Goal: Information Seeking & Learning: Understand process/instructions

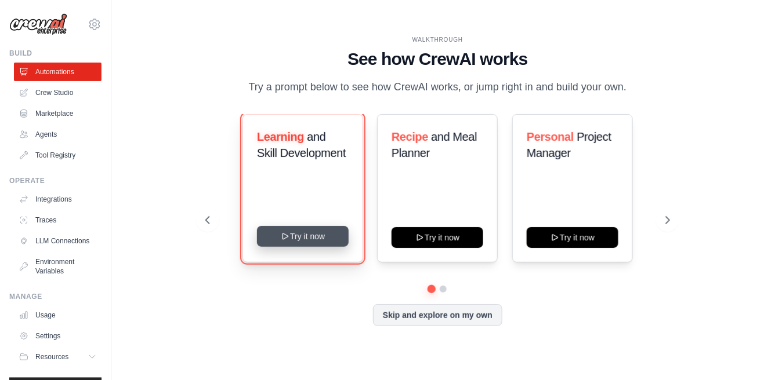
click at [335, 247] on button "Try it now" at bounding box center [303, 236] width 92 height 21
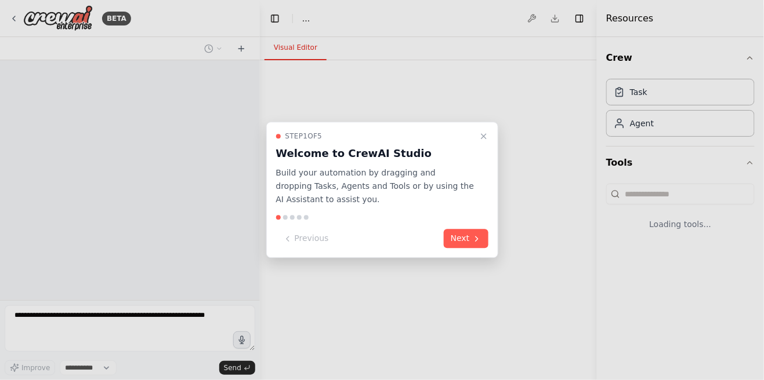
select select "****"
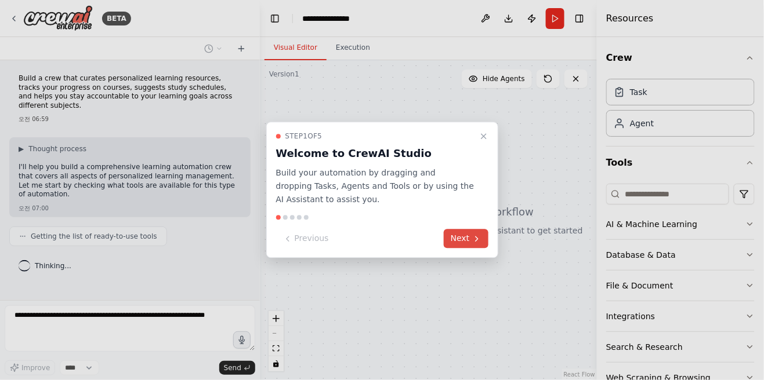
click at [461, 234] on button "Next" at bounding box center [466, 239] width 45 height 19
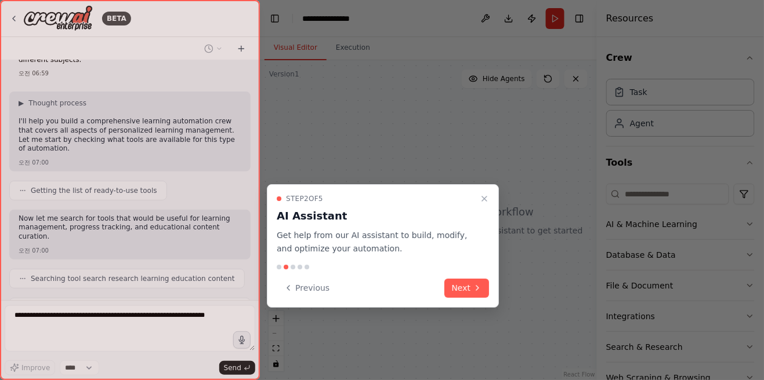
scroll to position [74, 0]
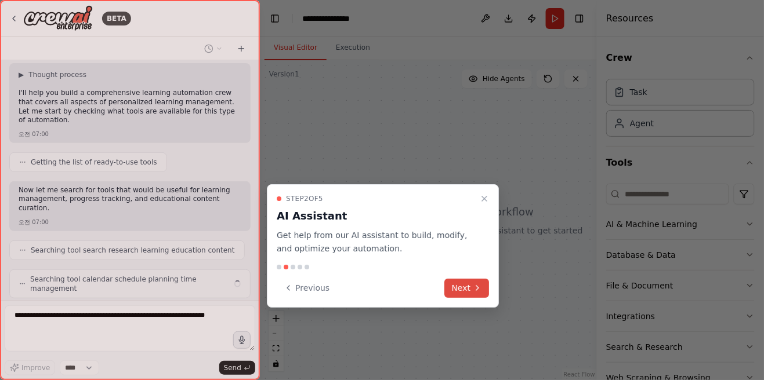
click at [470, 279] on button "Next" at bounding box center [467, 288] width 45 height 19
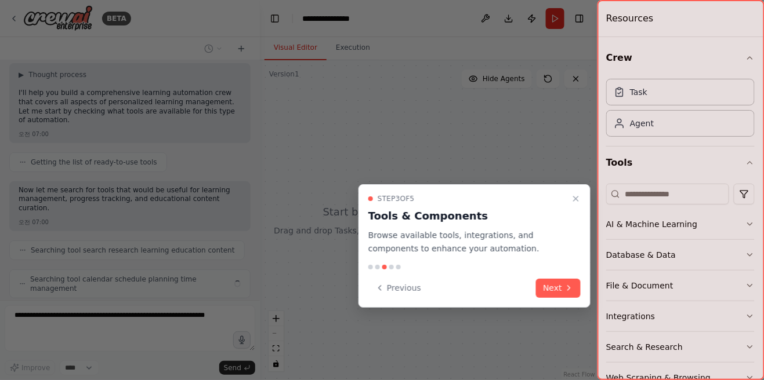
click at [477, 279] on div "Previous Next" at bounding box center [474, 288] width 212 height 19
click at [565, 283] on icon at bounding box center [568, 287] width 9 height 9
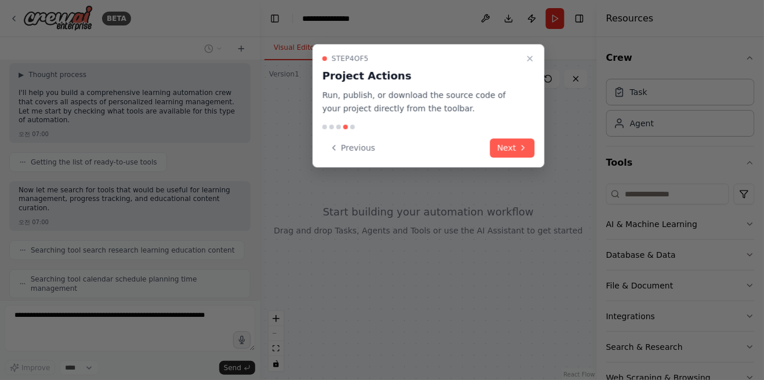
scroll to position [103, 0]
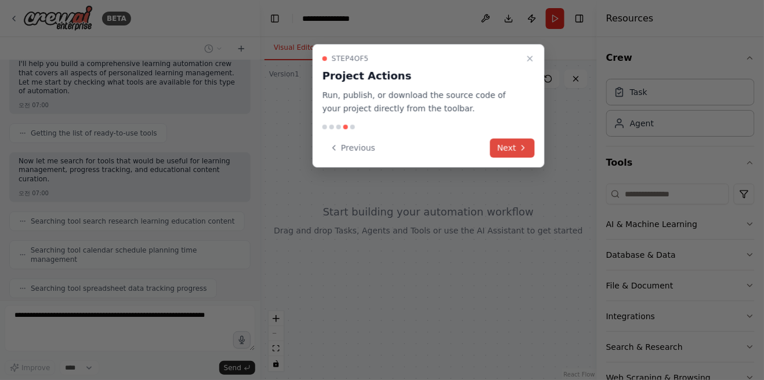
click at [520, 143] on icon at bounding box center [522, 147] width 9 height 9
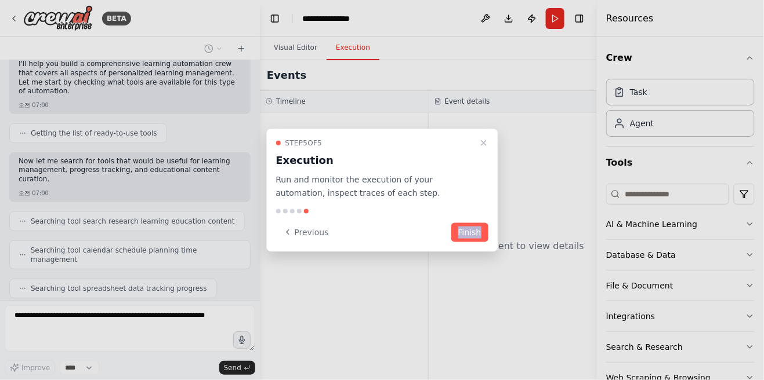
click at [421, 244] on div "Step 5 of 5 Execution Run and monitor the execution of your automation, inspect…" at bounding box center [382, 190] width 232 height 123
click at [481, 224] on button "Finish" at bounding box center [469, 232] width 37 height 19
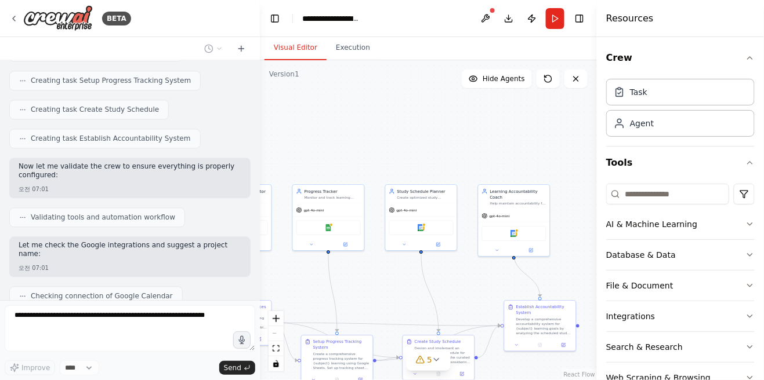
scroll to position [660, 0]
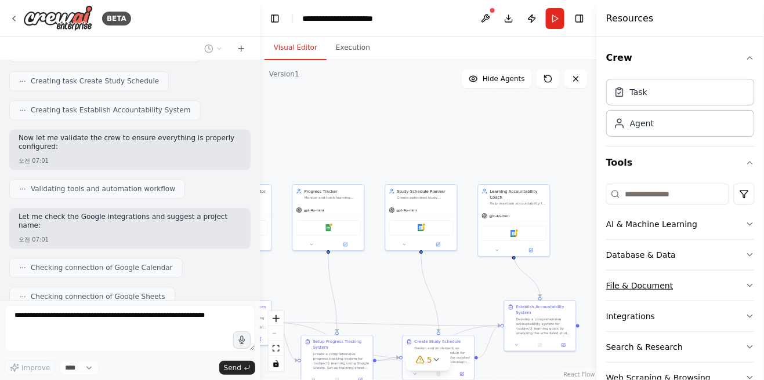
click at [750, 285] on icon "button" at bounding box center [749, 285] width 9 height 9
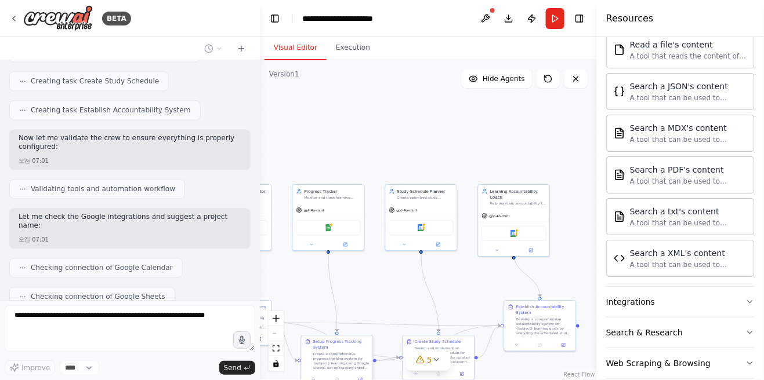
scroll to position [374, 0]
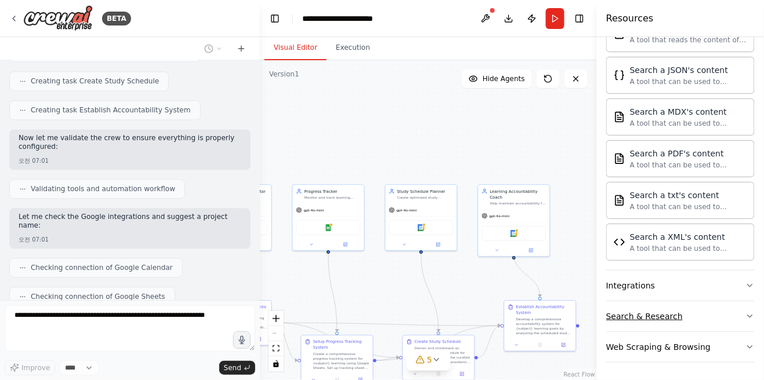
click at [745, 315] on button "Search & Research" at bounding box center [680, 316] width 148 height 30
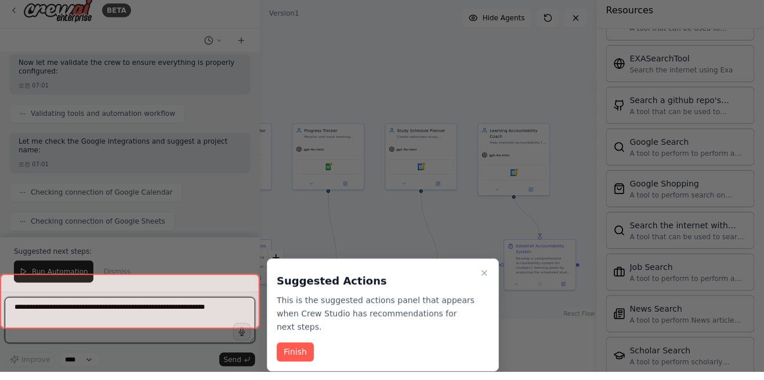
scroll to position [56, 0]
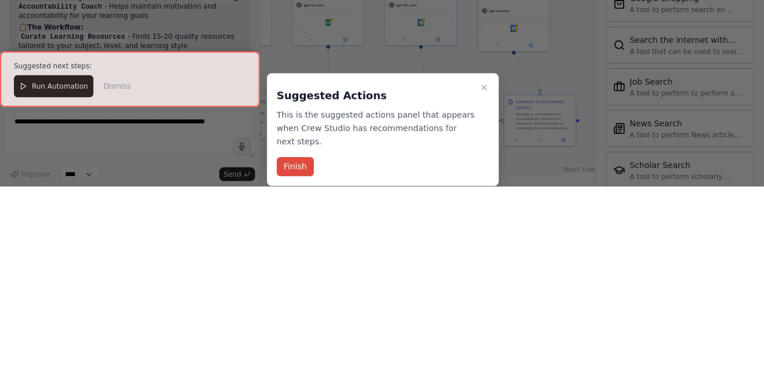
click at [294, 351] on button "Finish" at bounding box center [295, 360] width 37 height 19
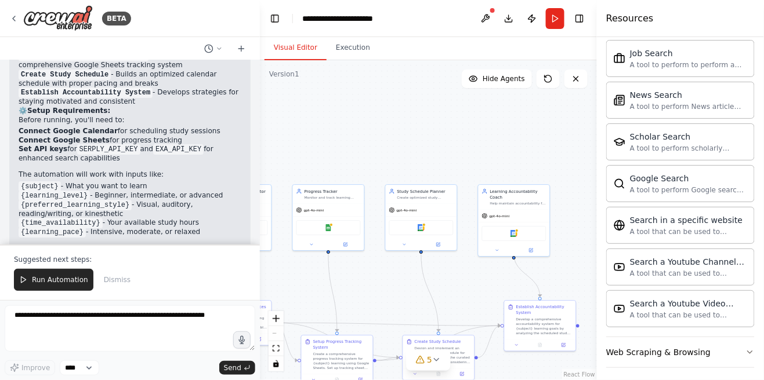
scroll to position [0, 0]
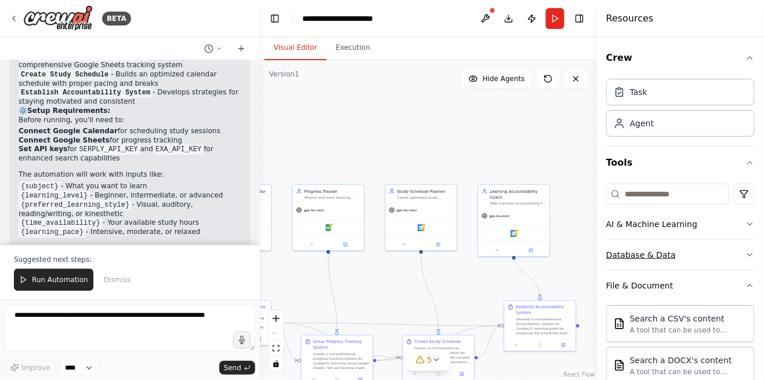
click at [743, 253] on button "Database & Data" at bounding box center [680, 255] width 148 height 30
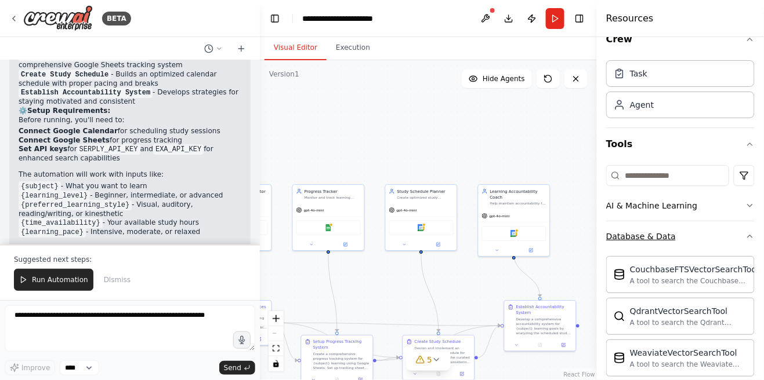
scroll to position [17, 0]
click at [750, 207] on icon "button" at bounding box center [749, 207] width 9 height 9
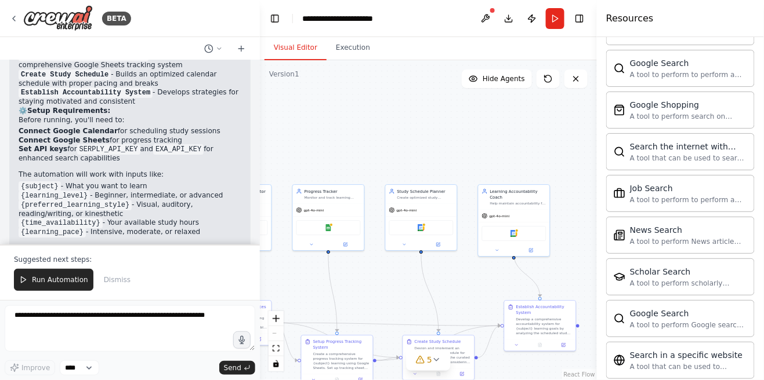
scroll to position [1277, 0]
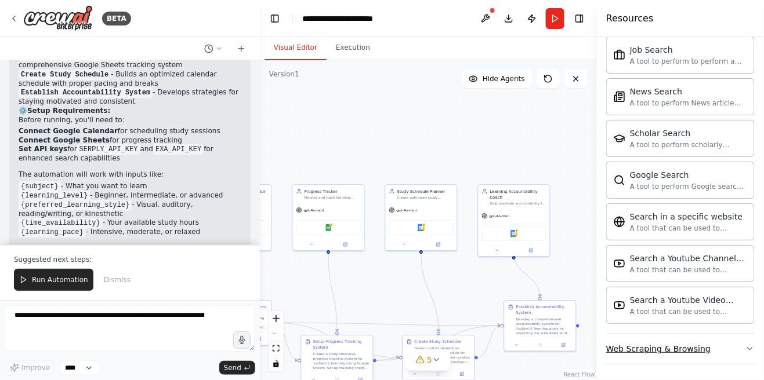
click at [740, 350] on button "Web Scraping & Browsing" at bounding box center [680, 349] width 148 height 30
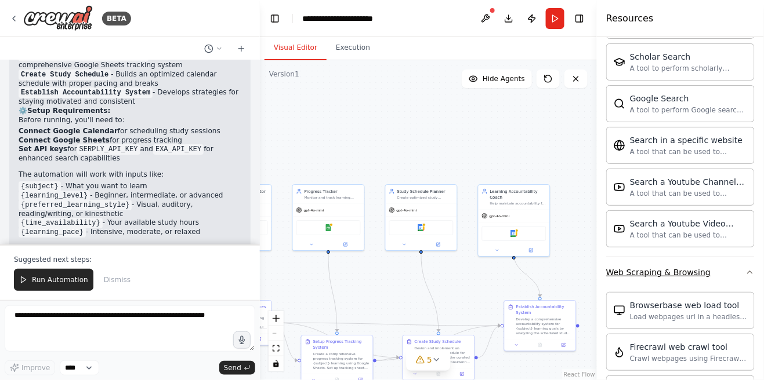
scroll to position [1353, 0]
click at [740, 177] on div "Search a Youtube Channels content" at bounding box center [688, 182] width 117 height 12
click at [722, 181] on div "Search a Youtube Channels content" at bounding box center [688, 182] width 117 height 12
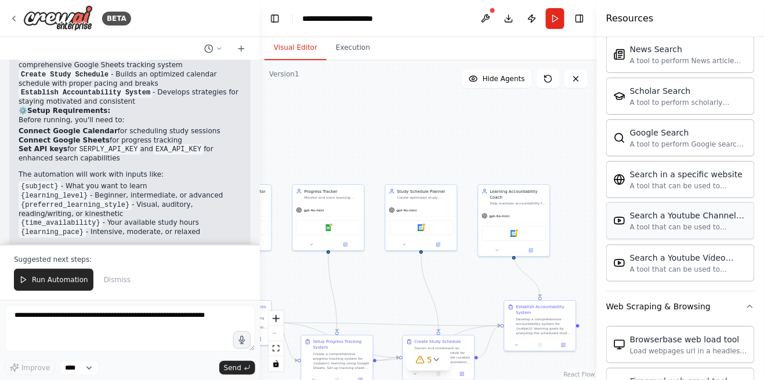
scroll to position [1318, 0]
click at [695, 221] on div "Search a Youtube Channels content A tool that can be used to semantic search a …" at bounding box center [688, 222] width 117 height 22
click at [696, 220] on div "Search a Youtube Channels content" at bounding box center [688, 217] width 117 height 12
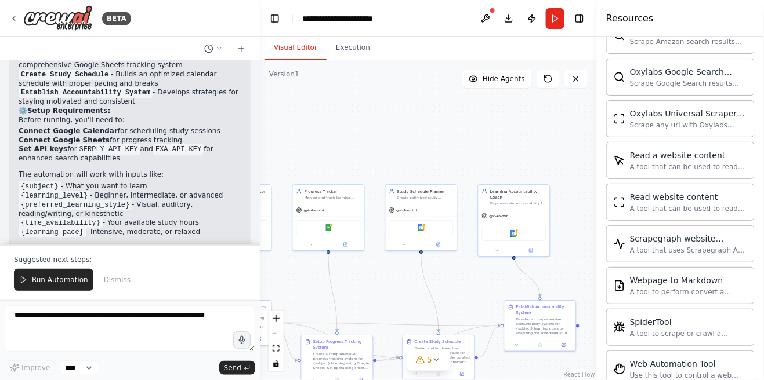
scroll to position [1911, 0]
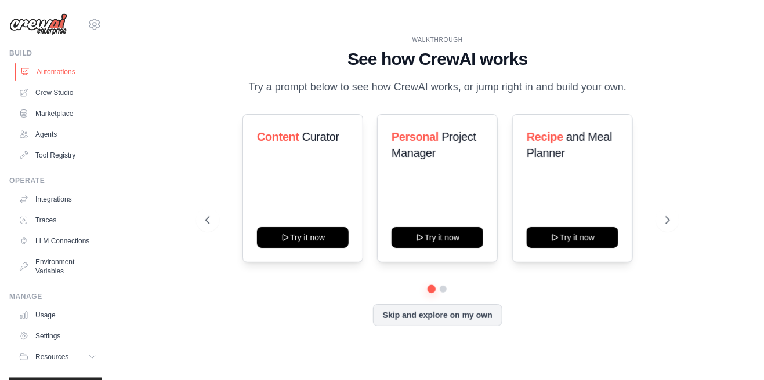
click at [60, 66] on link "Automations" at bounding box center [59, 72] width 88 height 19
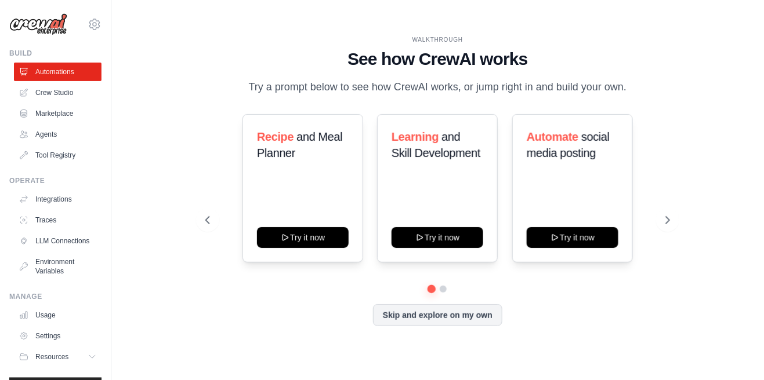
scroll to position [56, 0]
click at [55, 110] on link "Marketplace" at bounding box center [59, 113] width 88 height 19
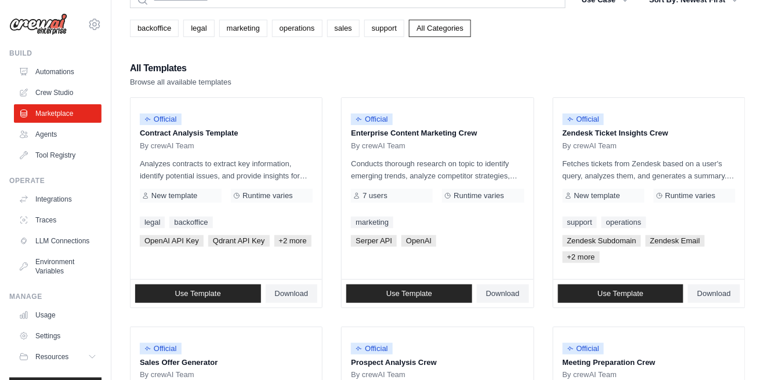
scroll to position [55, 0]
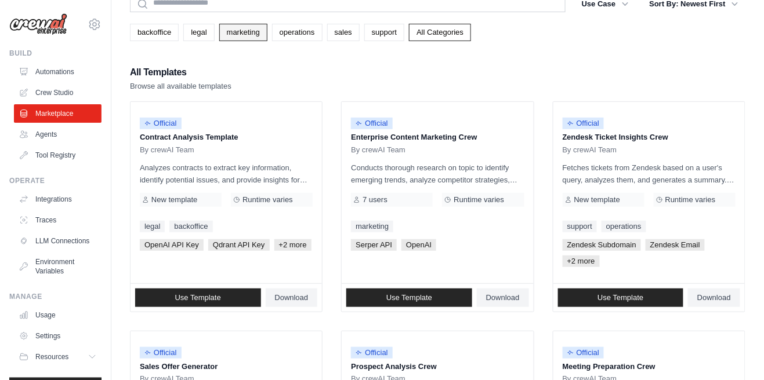
click at [245, 34] on link "marketing" at bounding box center [243, 32] width 48 height 17
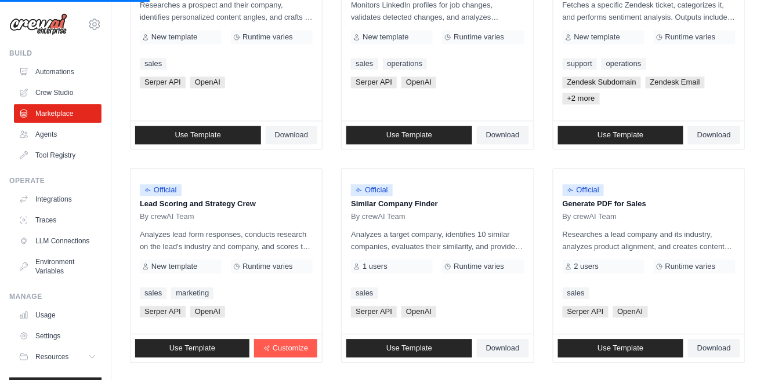
scroll to position [661, 0]
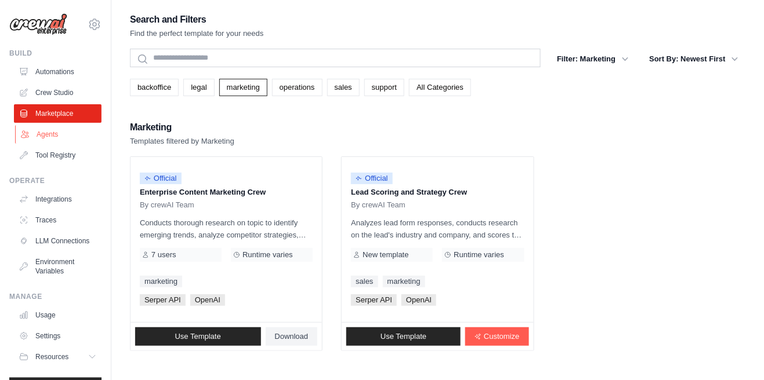
click at [27, 133] on icon at bounding box center [24, 134] width 9 height 9
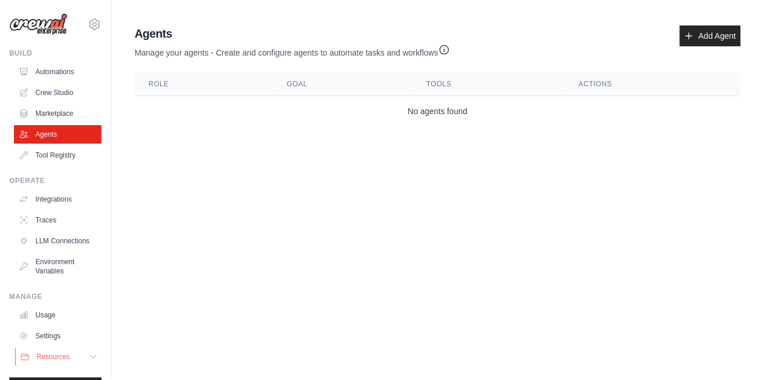
click at [82, 357] on button "Resources" at bounding box center [59, 357] width 88 height 19
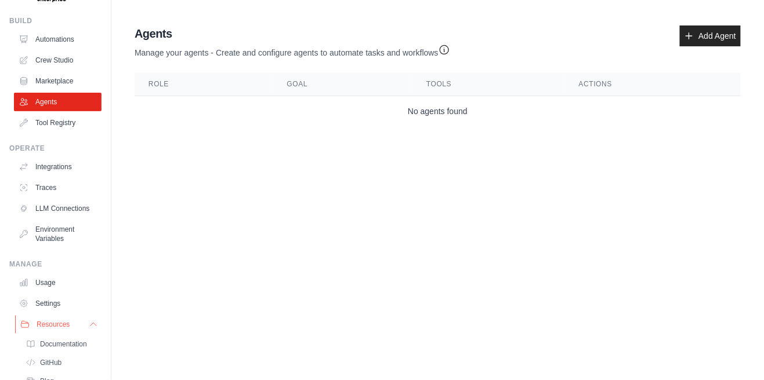
scroll to position [45, 0]
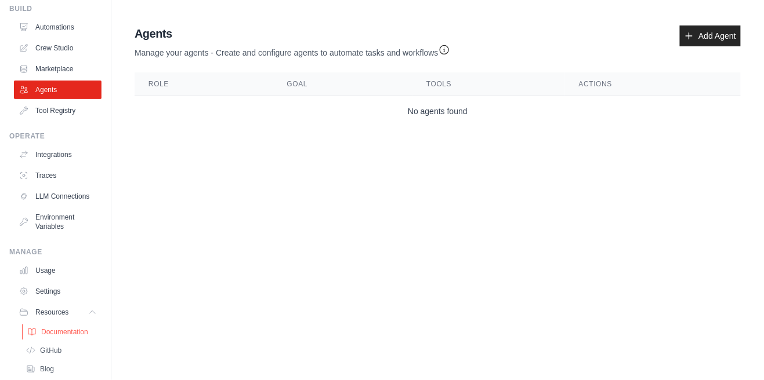
click at [48, 331] on span "Documentation" at bounding box center [64, 332] width 47 height 9
